Goal: Task Accomplishment & Management: Use online tool/utility

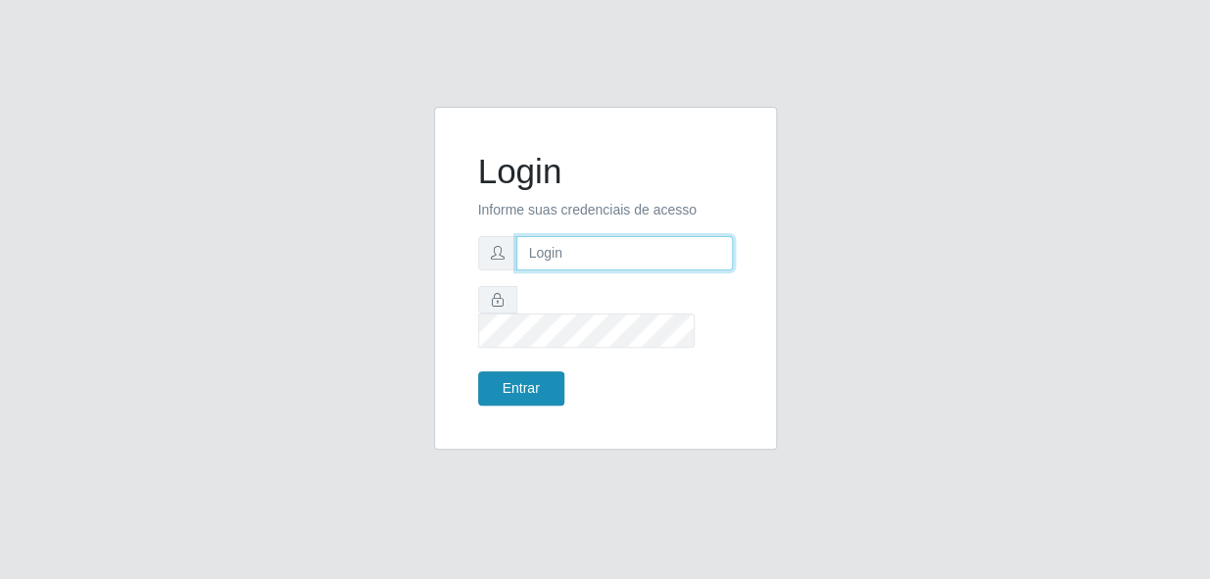
type input "gyovana@bemais"
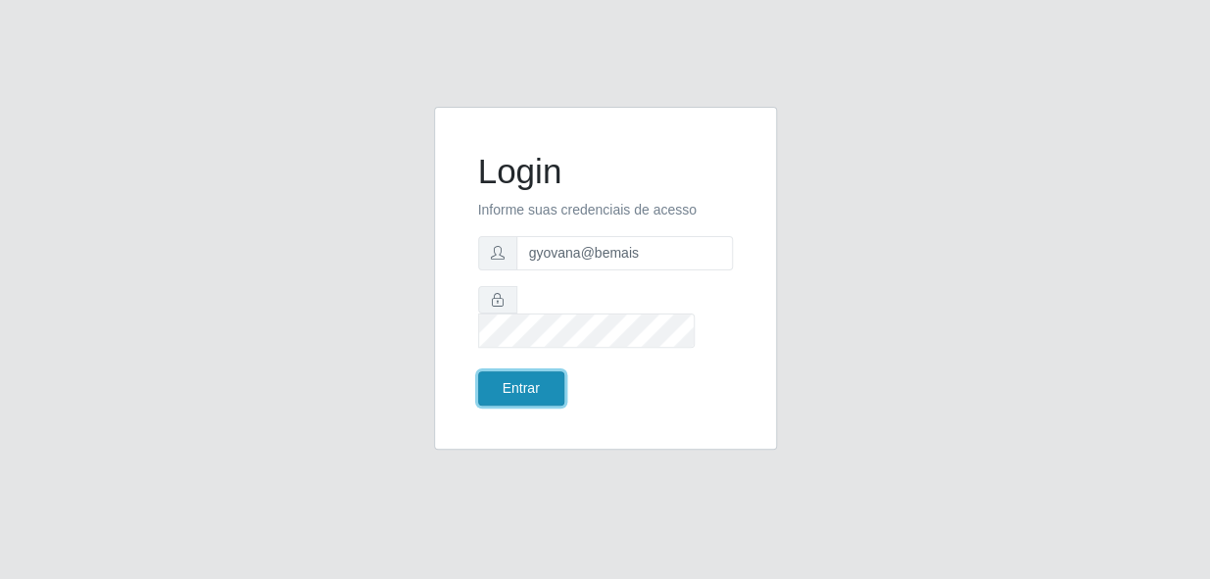
click at [526, 371] on button "Entrar" at bounding box center [521, 388] width 86 height 34
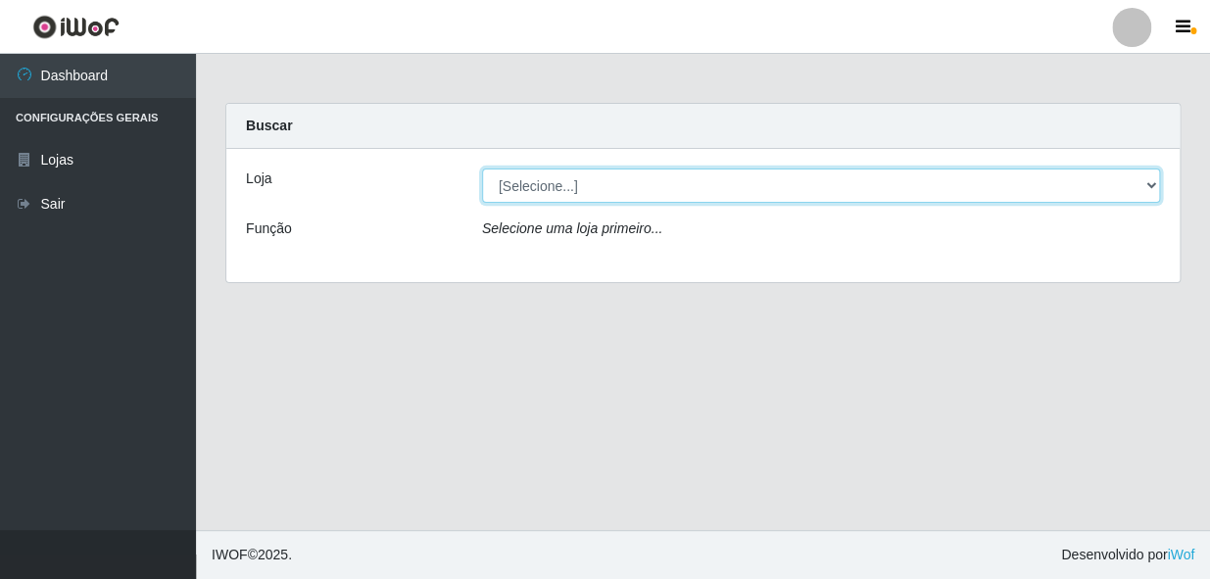
click at [1150, 182] on select "[Selecione...] [PERSON_NAME]" at bounding box center [821, 186] width 678 height 34
select select "230"
click at [482, 169] on select "[Selecione...] [PERSON_NAME]" at bounding box center [821, 186] width 678 height 34
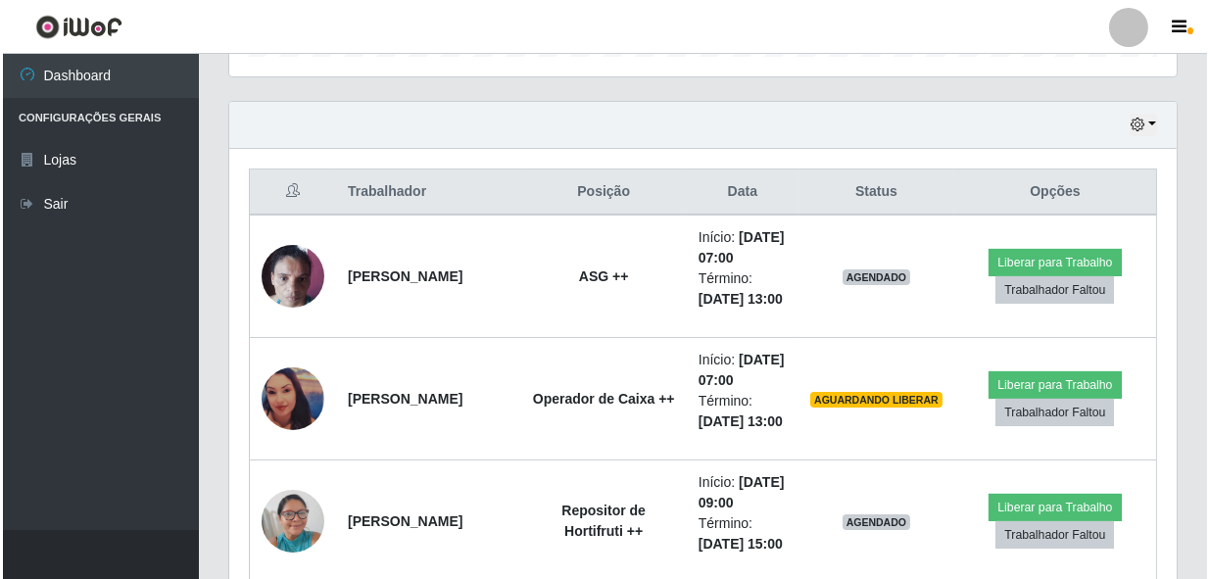
scroll to position [712, 0]
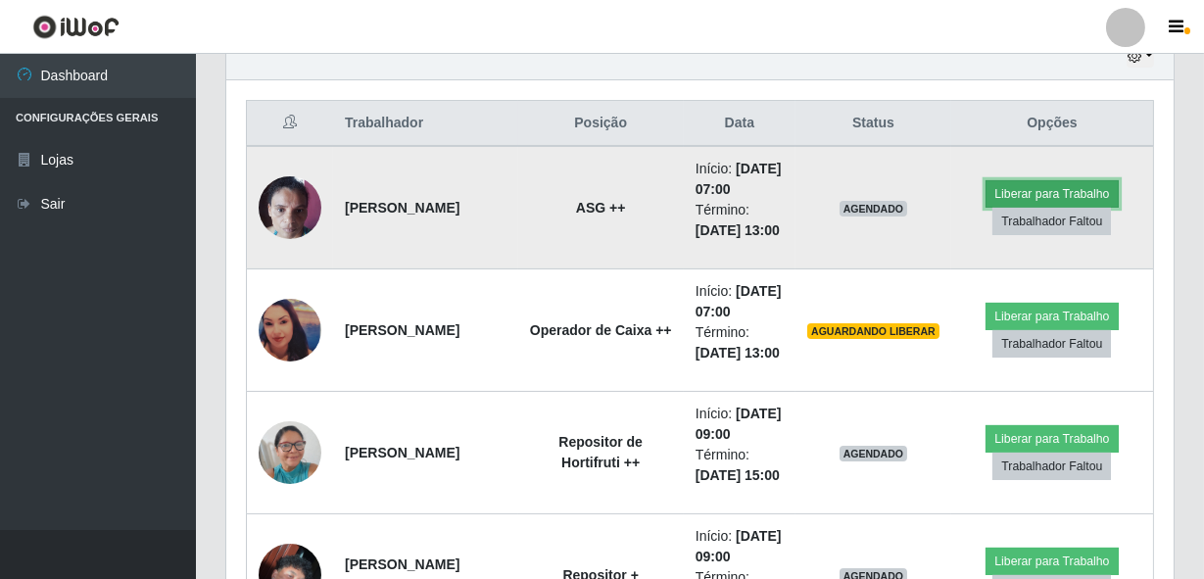
click at [1031, 208] on button "Liberar para Trabalho" at bounding box center [1052, 193] width 132 height 27
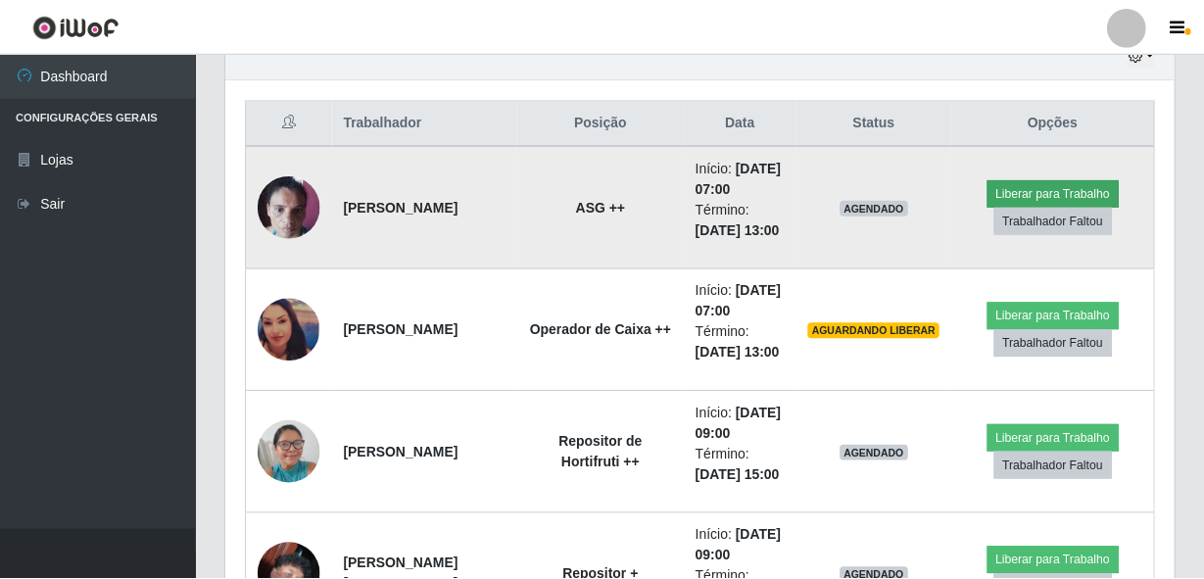
scroll to position [407, 939]
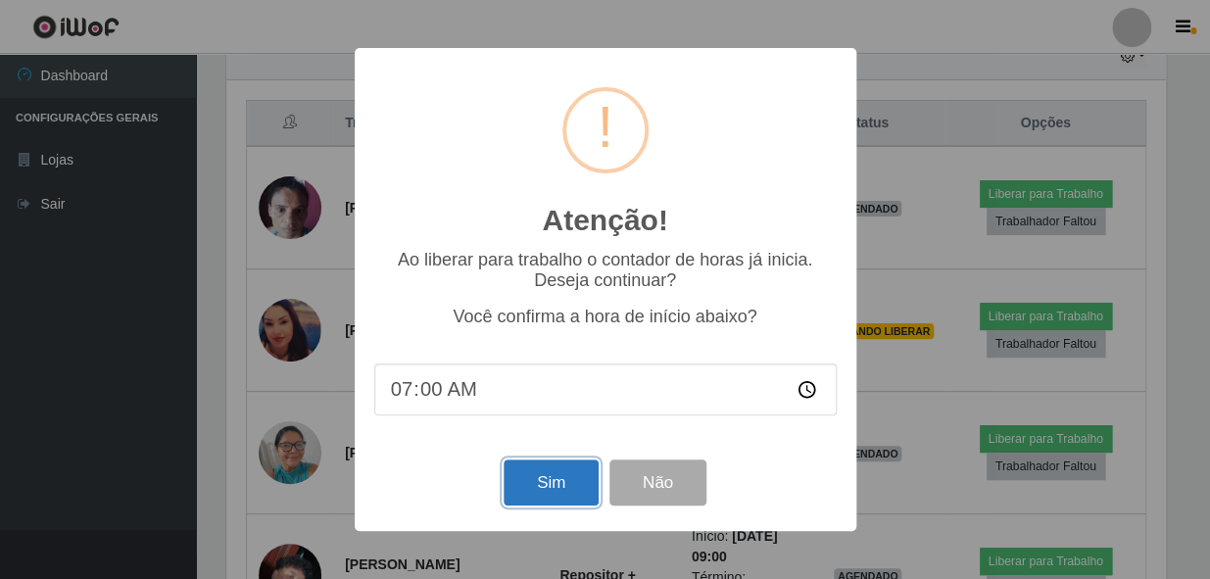
click at [552, 498] on button "Sim" at bounding box center [551, 483] width 95 height 46
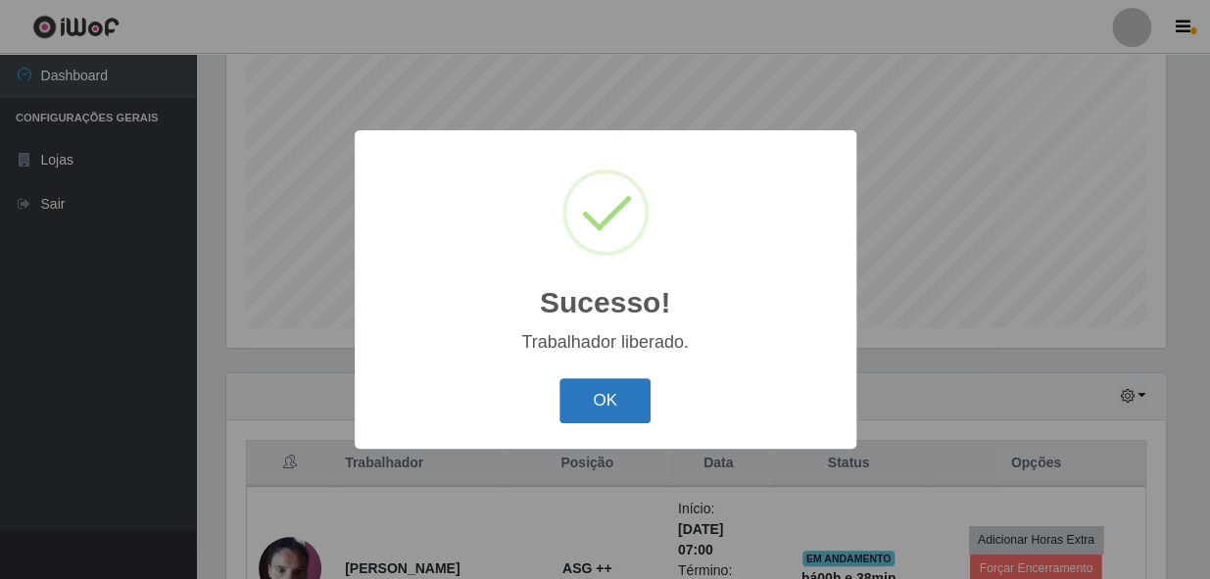
click at [571, 408] on button "OK" at bounding box center [605, 401] width 91 height 46
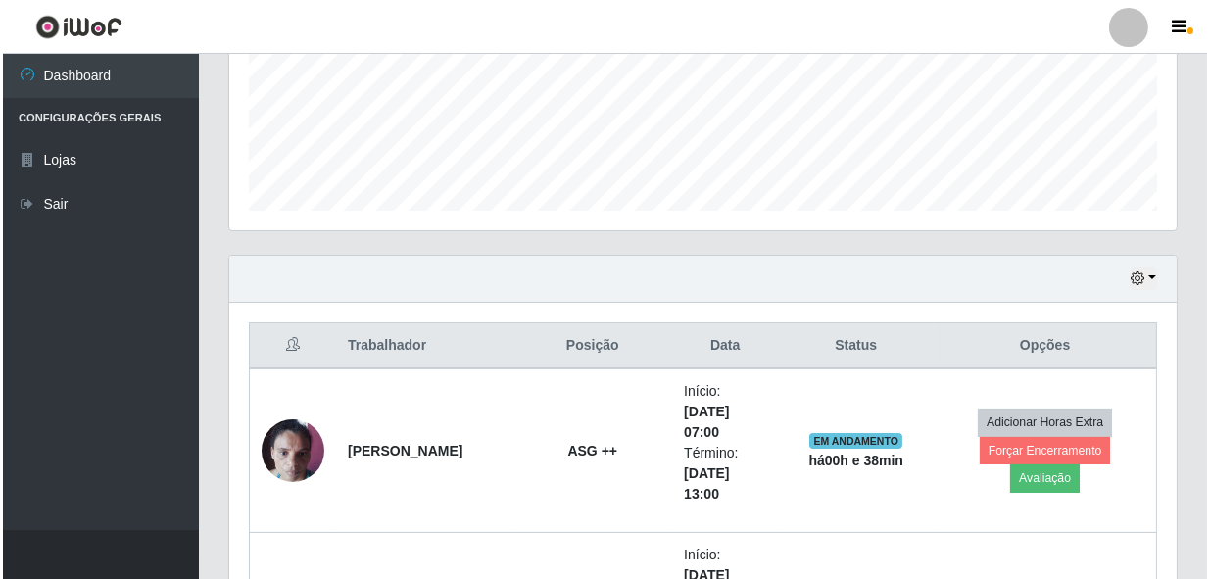
scroll to position [728, 0]
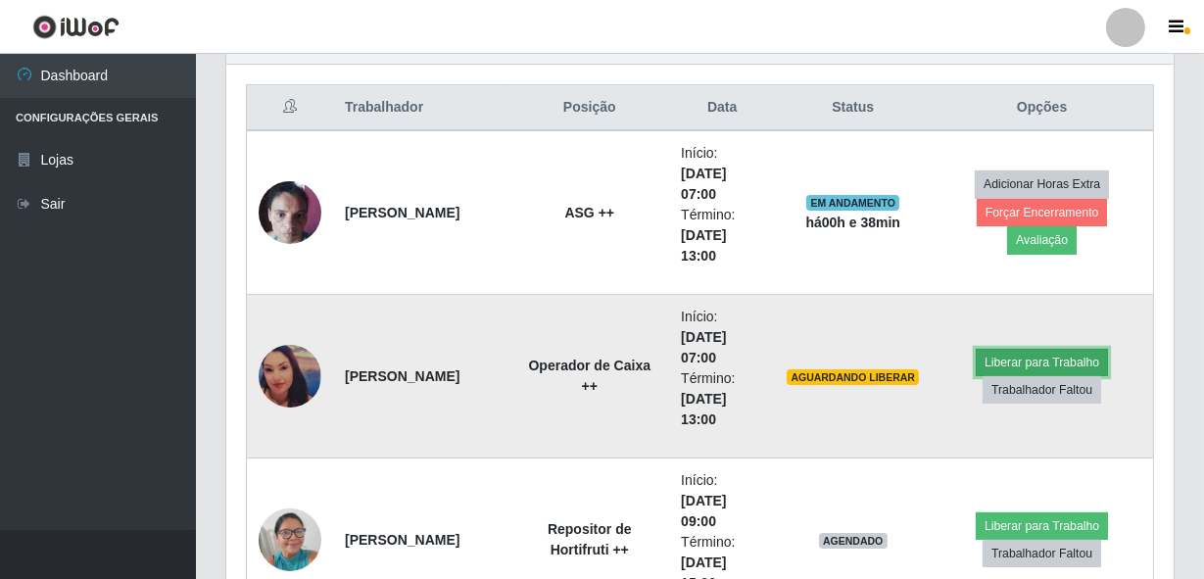
click at [1019, 351] on button "Liberar para Trabalho" at bounding box center [1042, 362] width 132 height 27
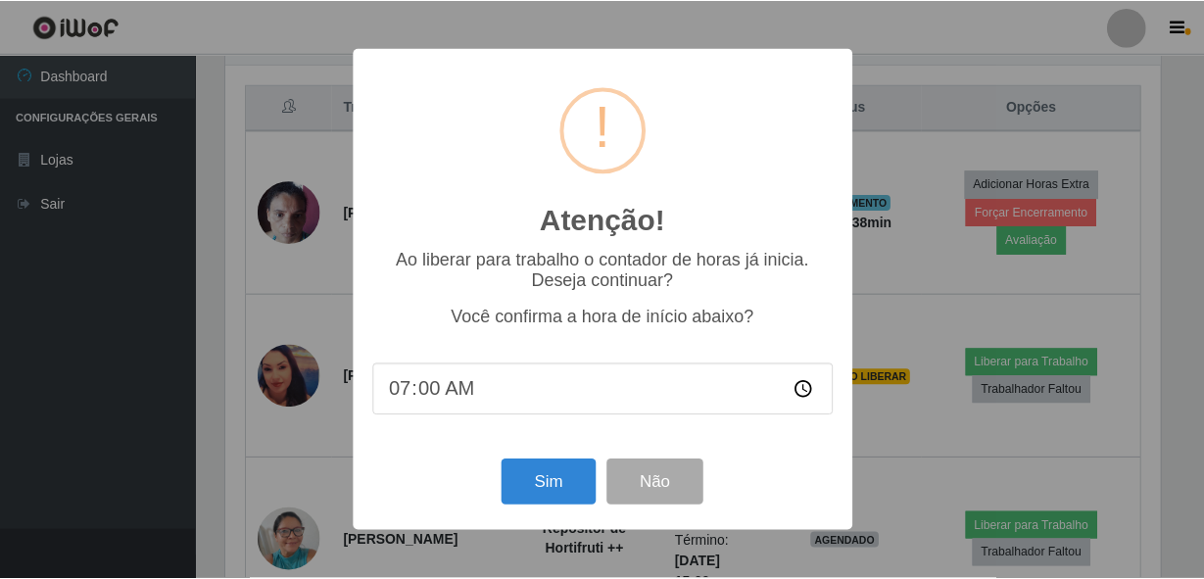
scroll to position [407, 939]
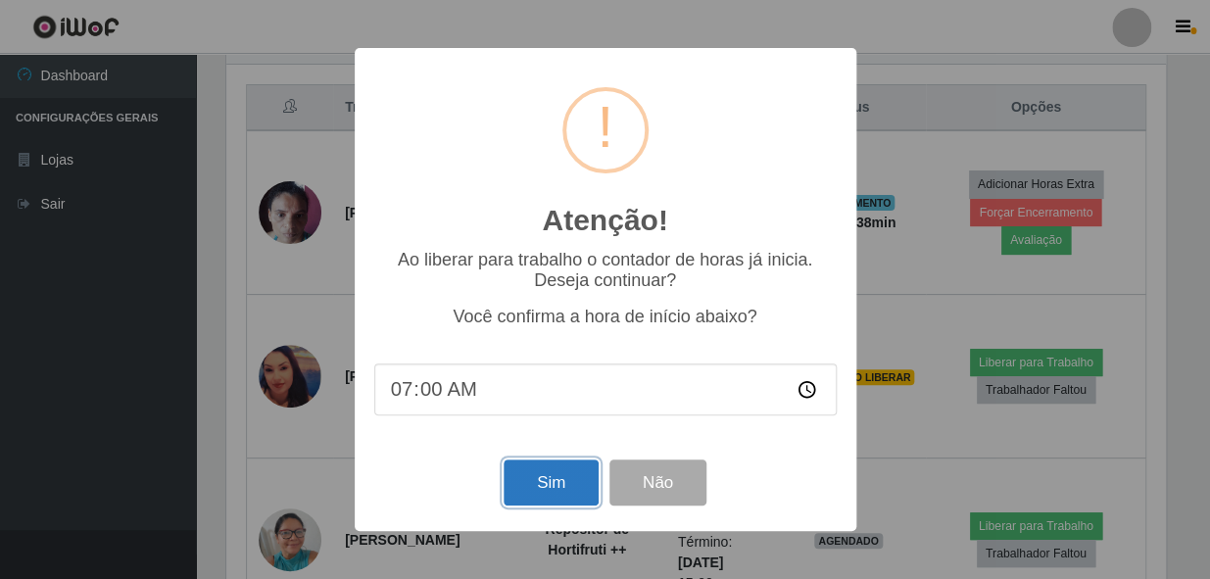
click at [549, 494] on button "Sim" at bounding box center [551, 483] width 95 height 46
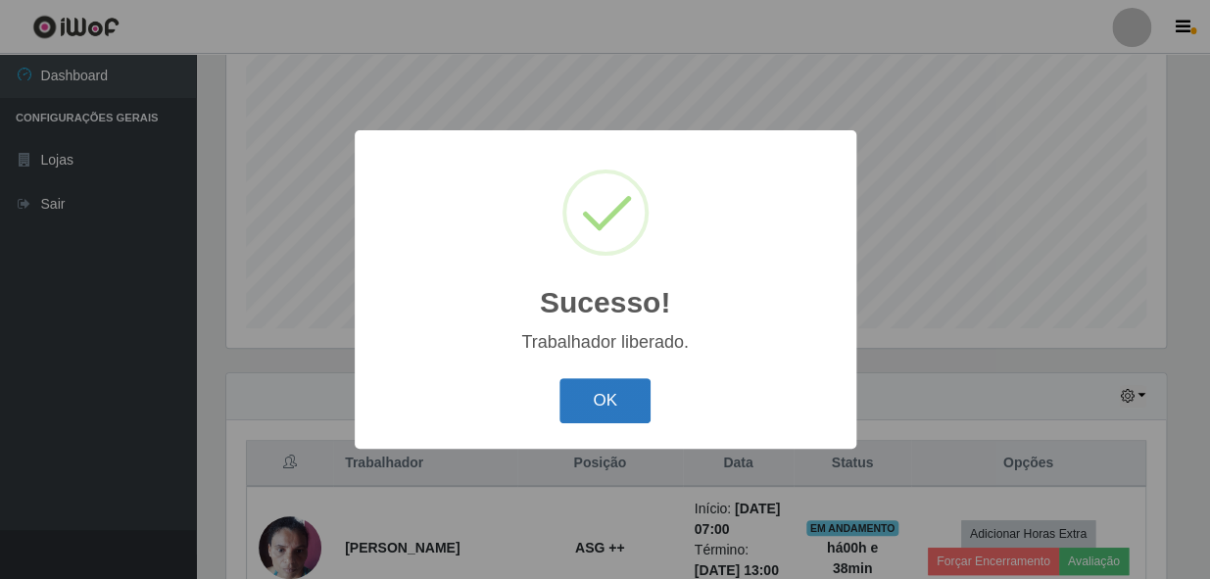
click at [616, 412] on button "OK" at bounding box center [605, 401] width 91 height 46
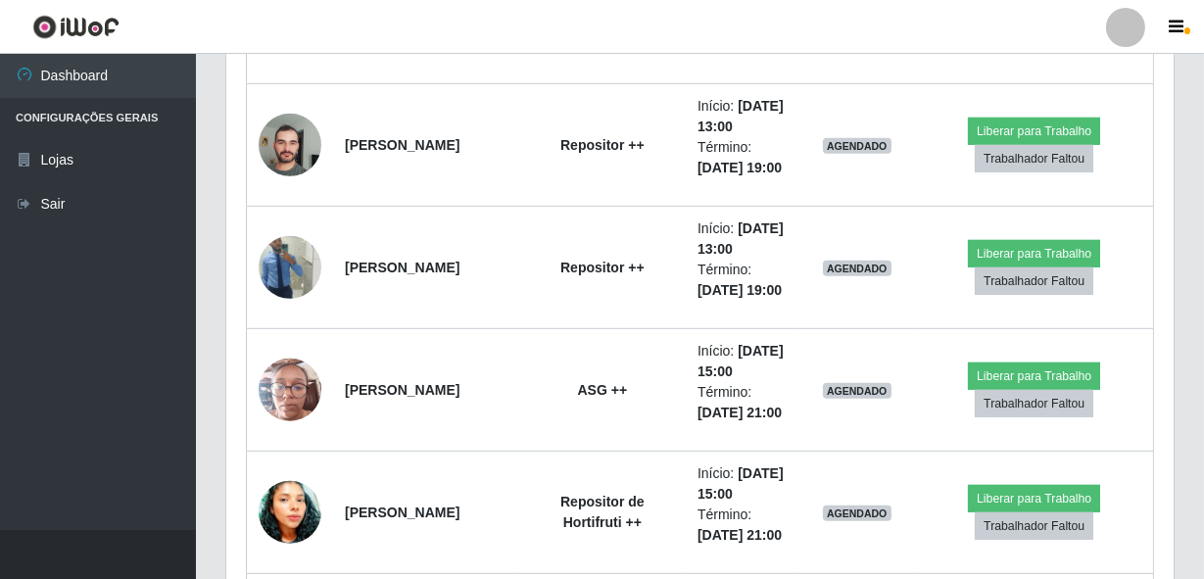
scroll to position [2154, 0]
